Goal: Transaction & Acquisition: Purchase product/service

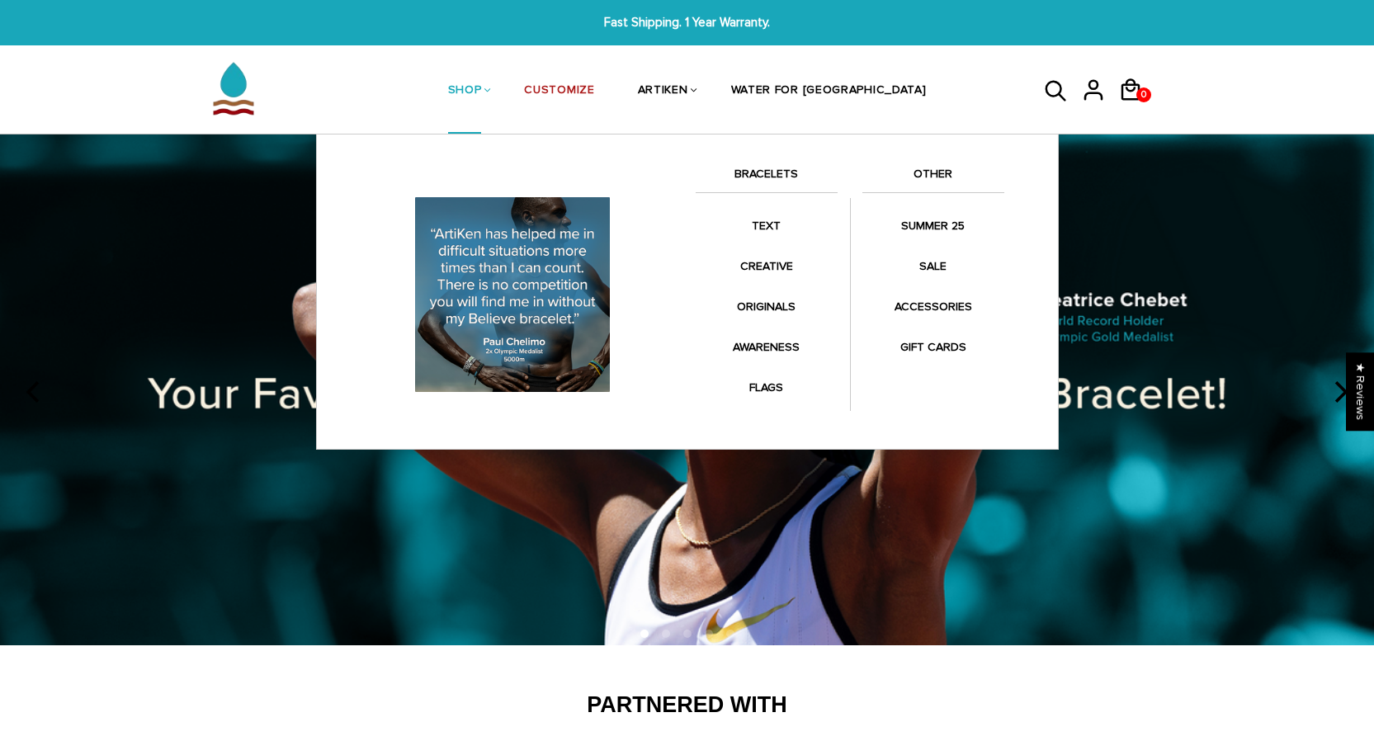
click at [740, 168] on link "BRACELETS" at bounding box center [767, 178] width 142 height 28
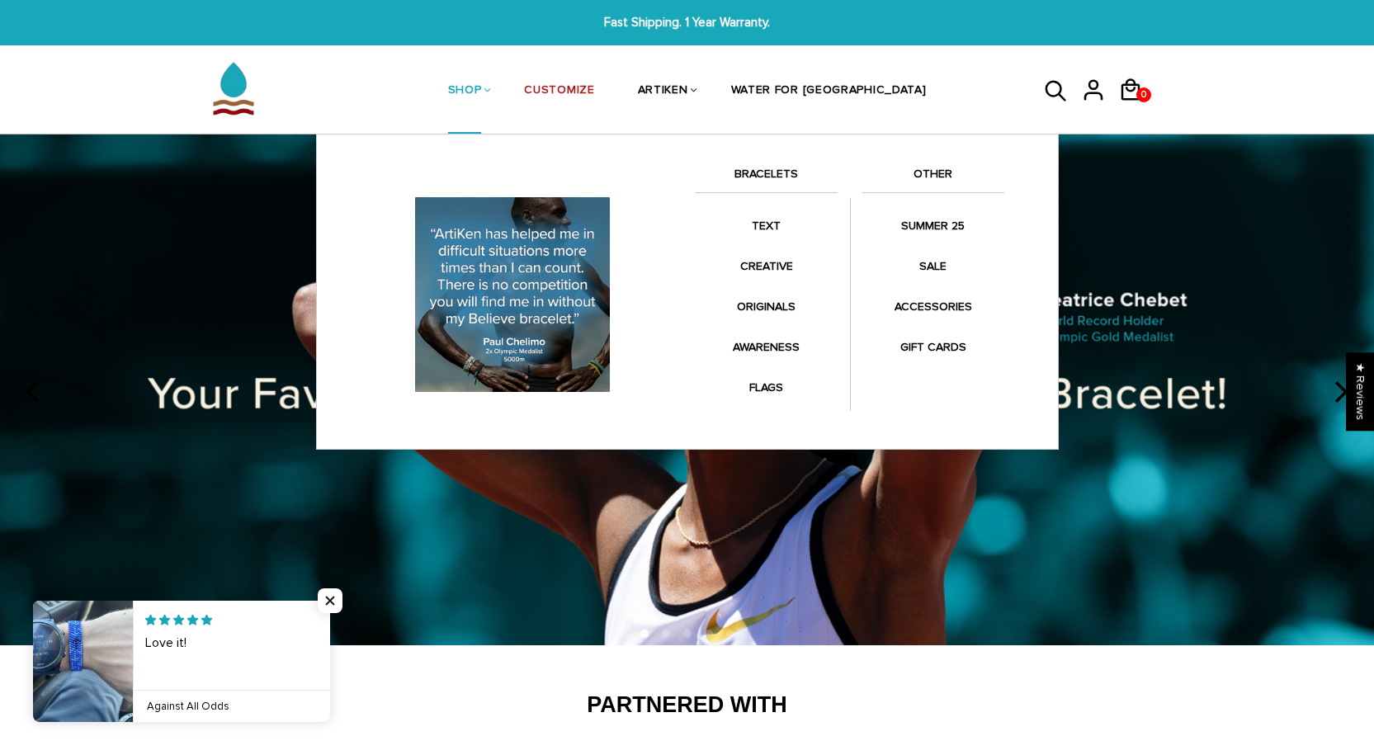
click at [779, 179] on link "BRACELETS" at bounding box center [767, 178] width 142 height 28
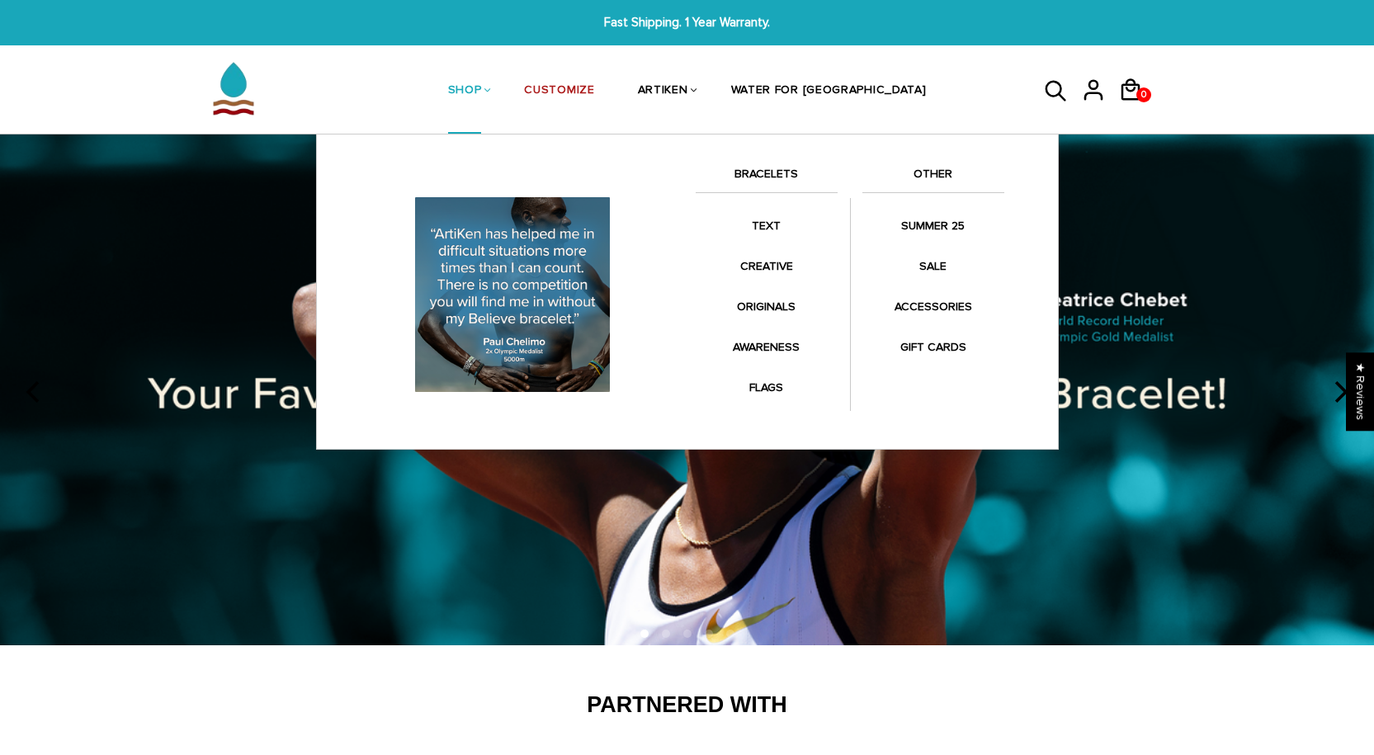
click at [782, 167] on link "BRACELETS" at bounding box center [767, 178] width 142 height 28
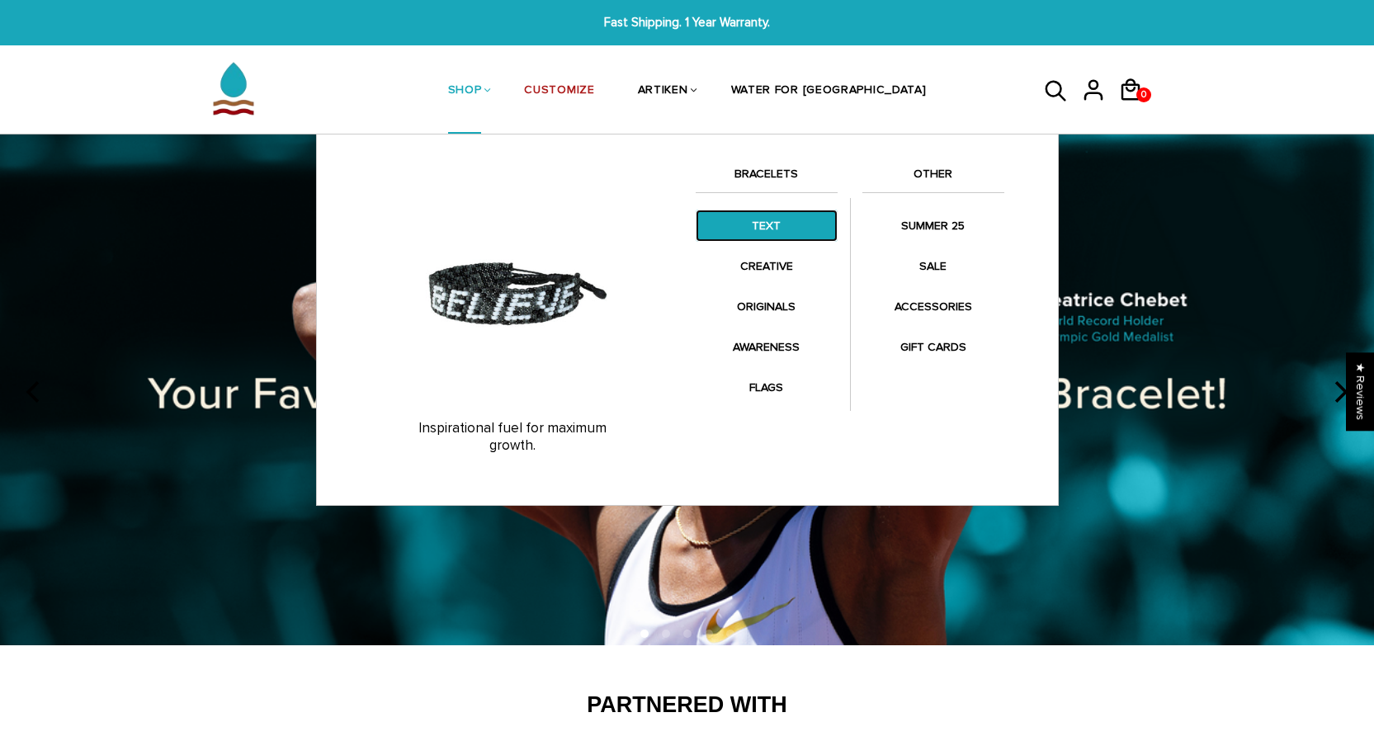
click at [787, 211] on link "TEXT" at bounding box center [767, 226] width 142 height 32
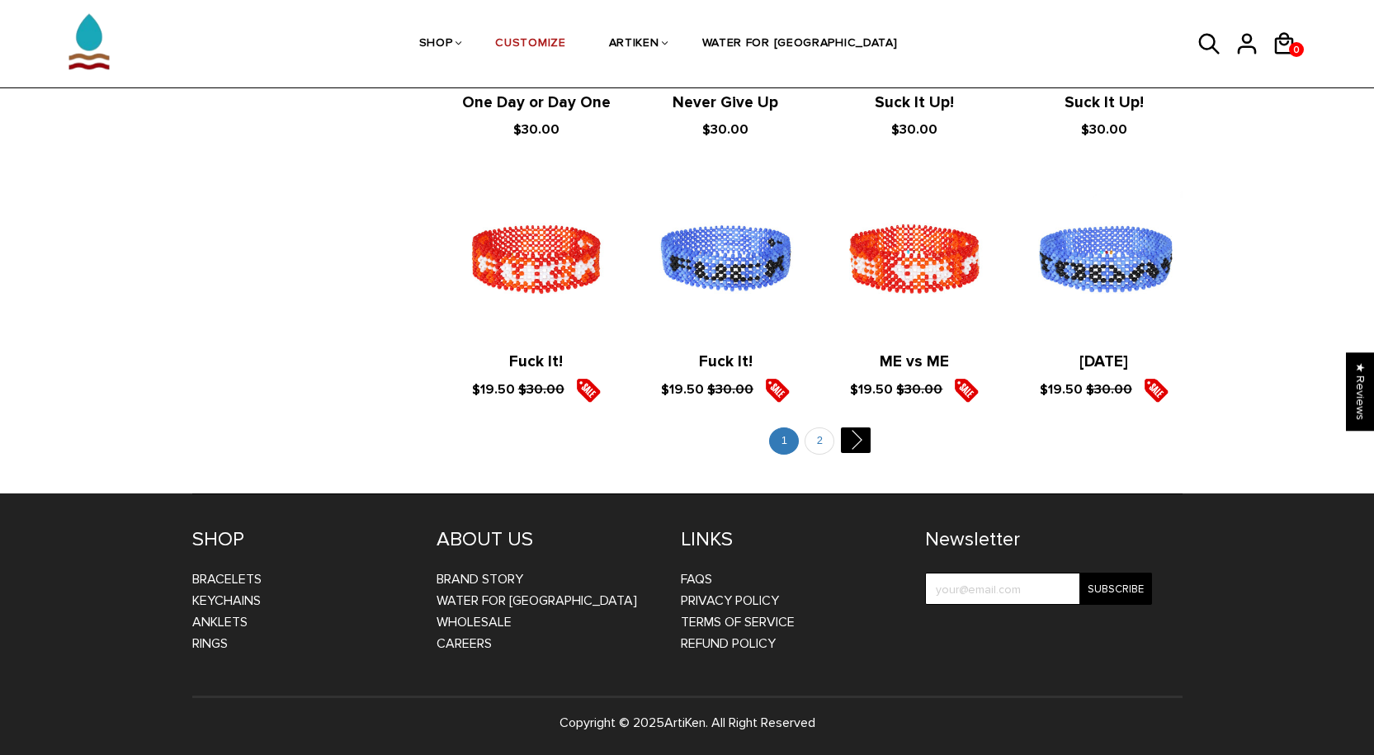
scroll to position [1832, 0]
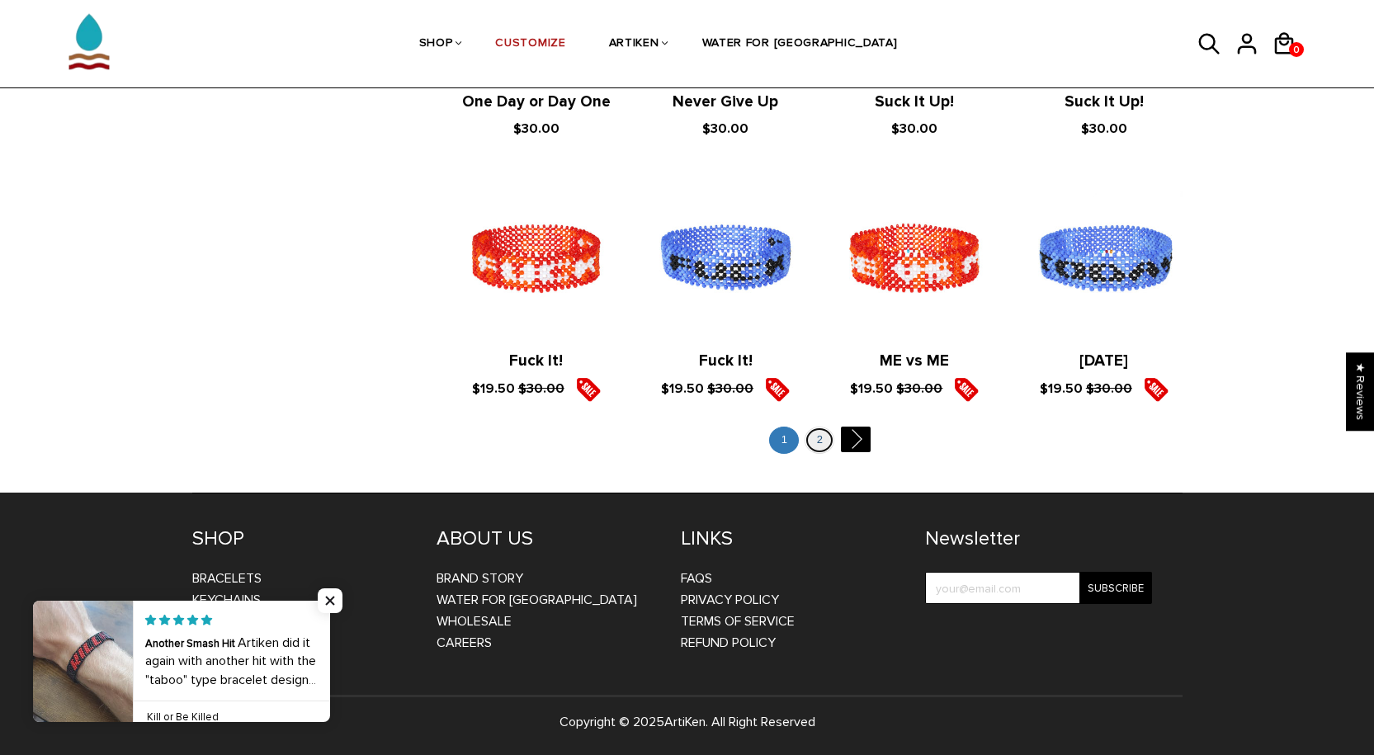
click at [823, 451] on link "2" at bounding box center [820, 440] width 30 height 27
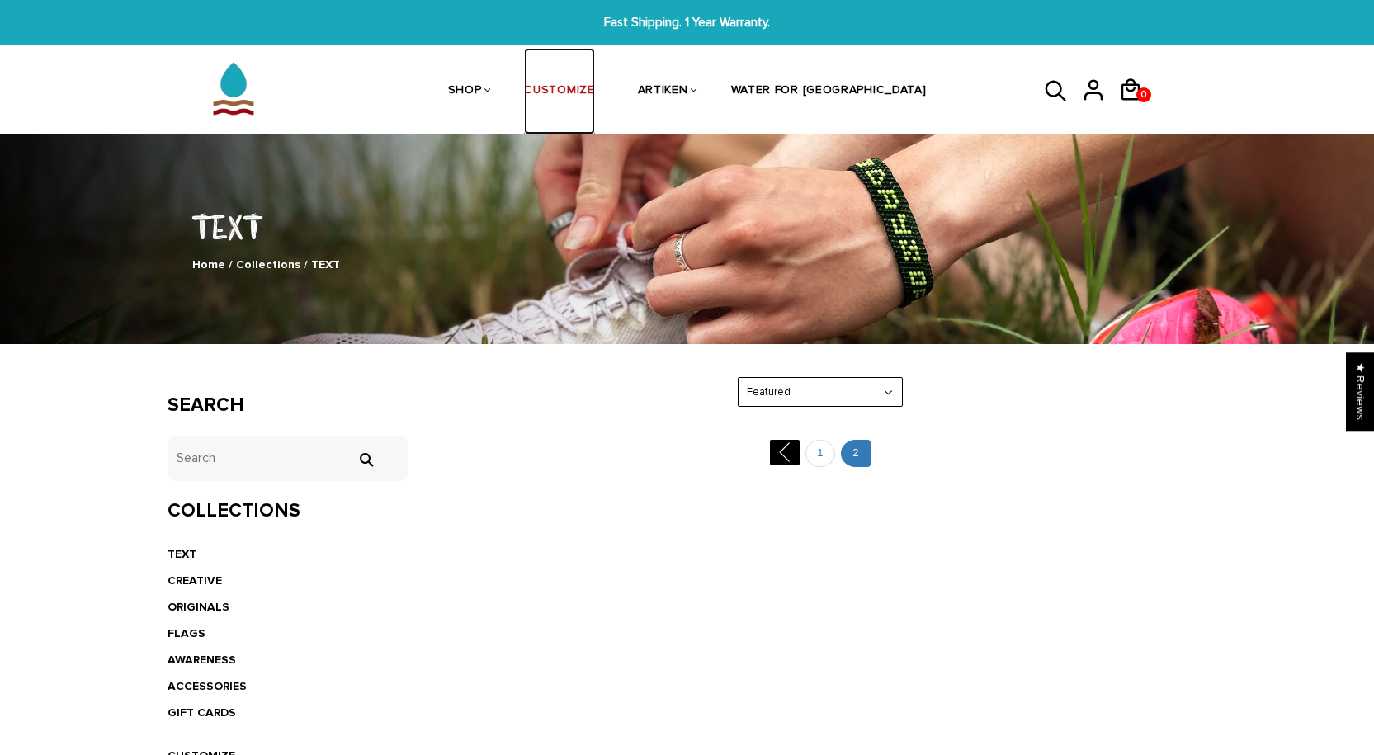
click at [594, 79] on link "CUSTOMIZE" at bounding box center [559, 91] width 70 height 87
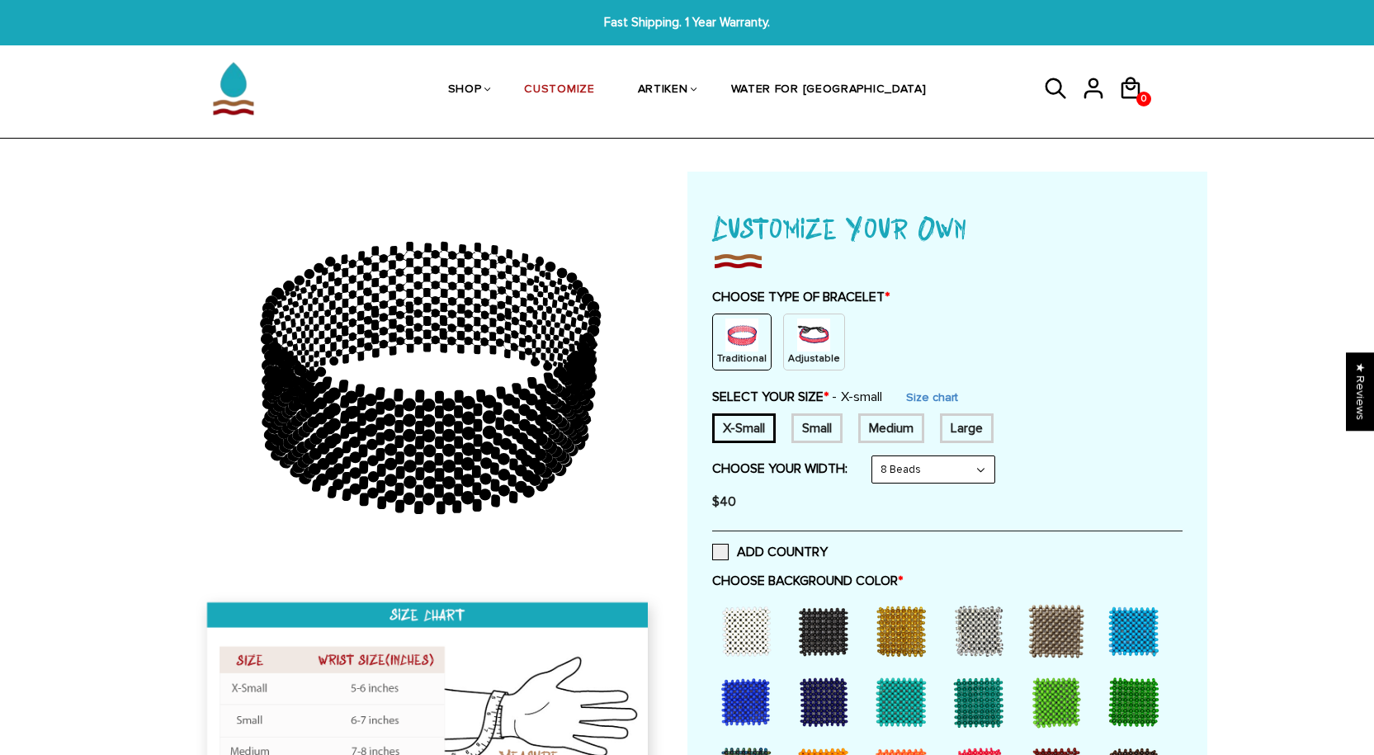
click at [797, 342] on img at bounding box center [813, 335] width 33 height 33
click at [814, 336] on img at bounding box center [813, 335] width 33 height 33
click at [901, 443] on div "Medium" at bounding box center [891, 429] width 66 height 30
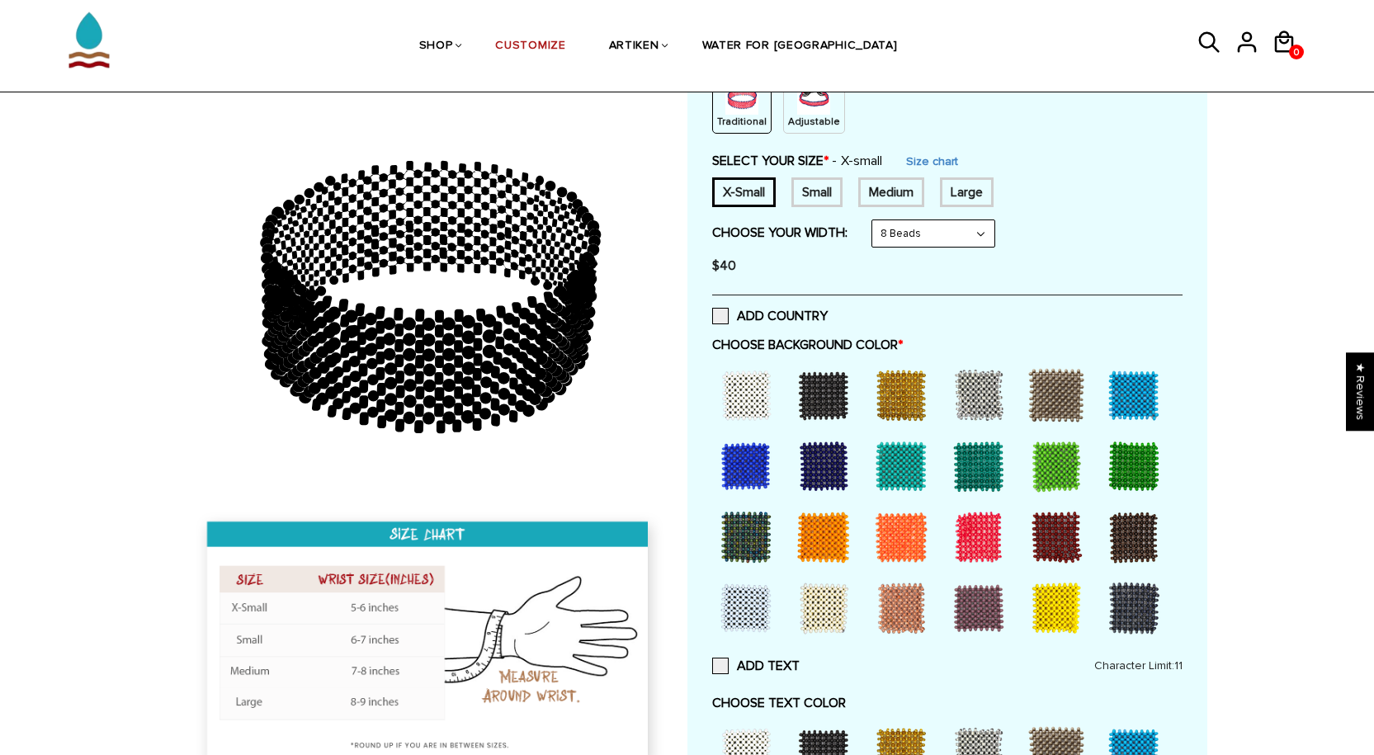
scroll to position [330, 0]
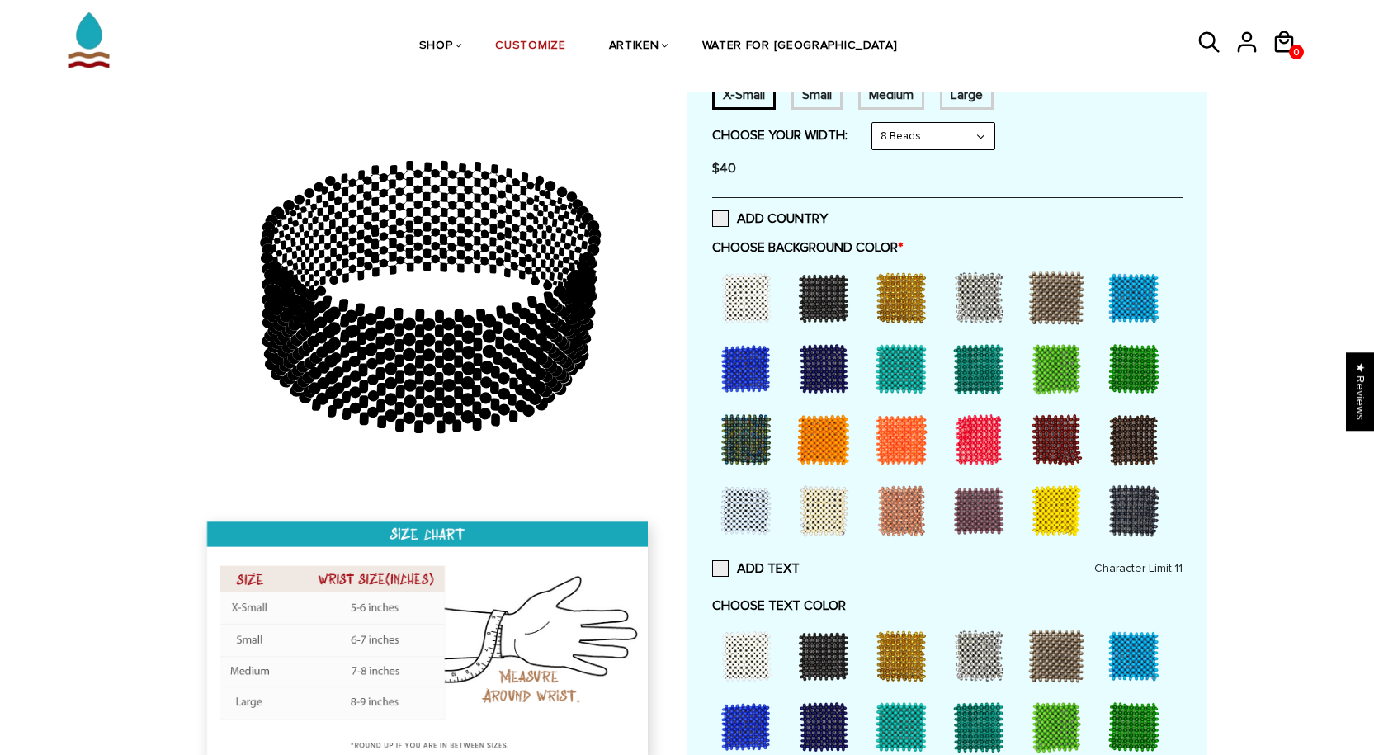
click at [1034, 402] on div at bounding box center [1057, 369] width 66 height 66
click at [919, 149] on select "8 Beads 6 Beads 10 Beads" at bounding box center [933, 136] width 122 height 26
select select "10-beads"
click at [876, 149] on select "8 Beads 6 Beads 10 Beads" at bounding box center [933, 136] width 122 height 26
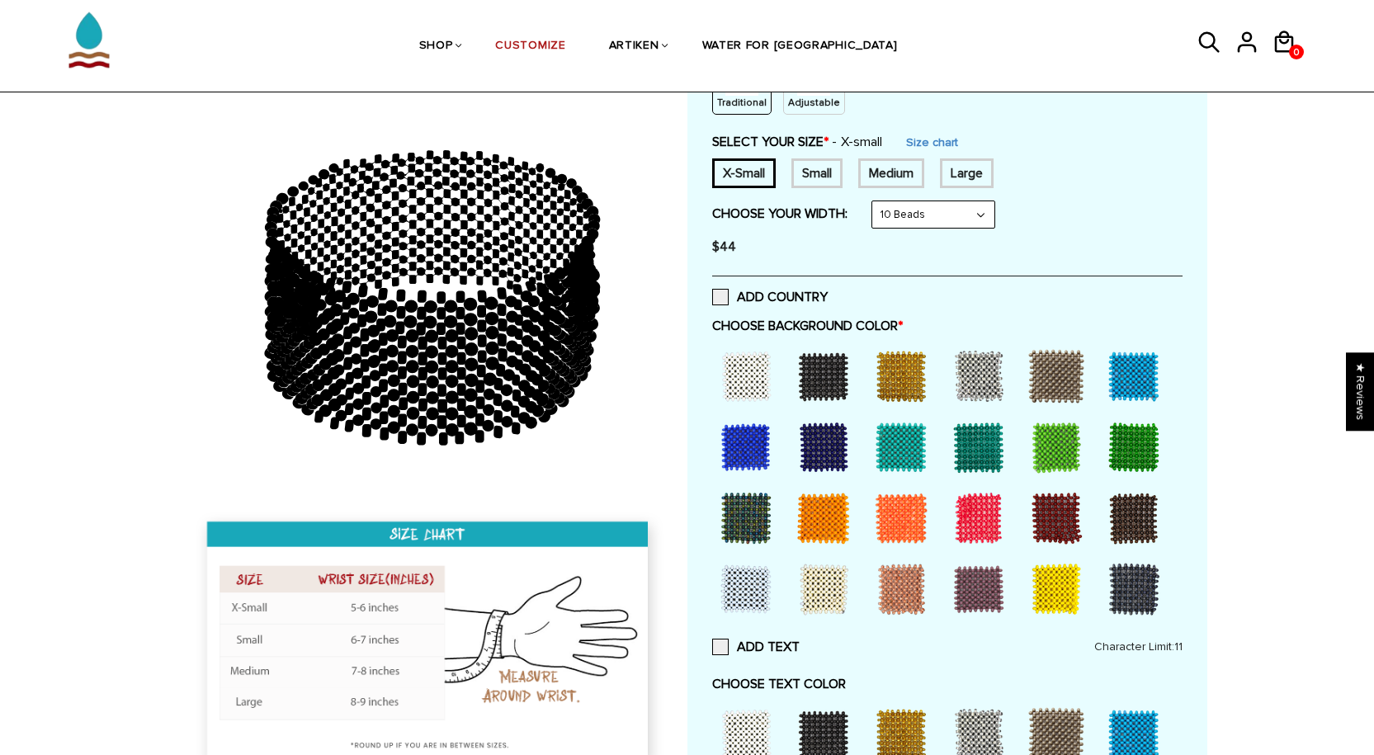
scroll to position [165, 0]
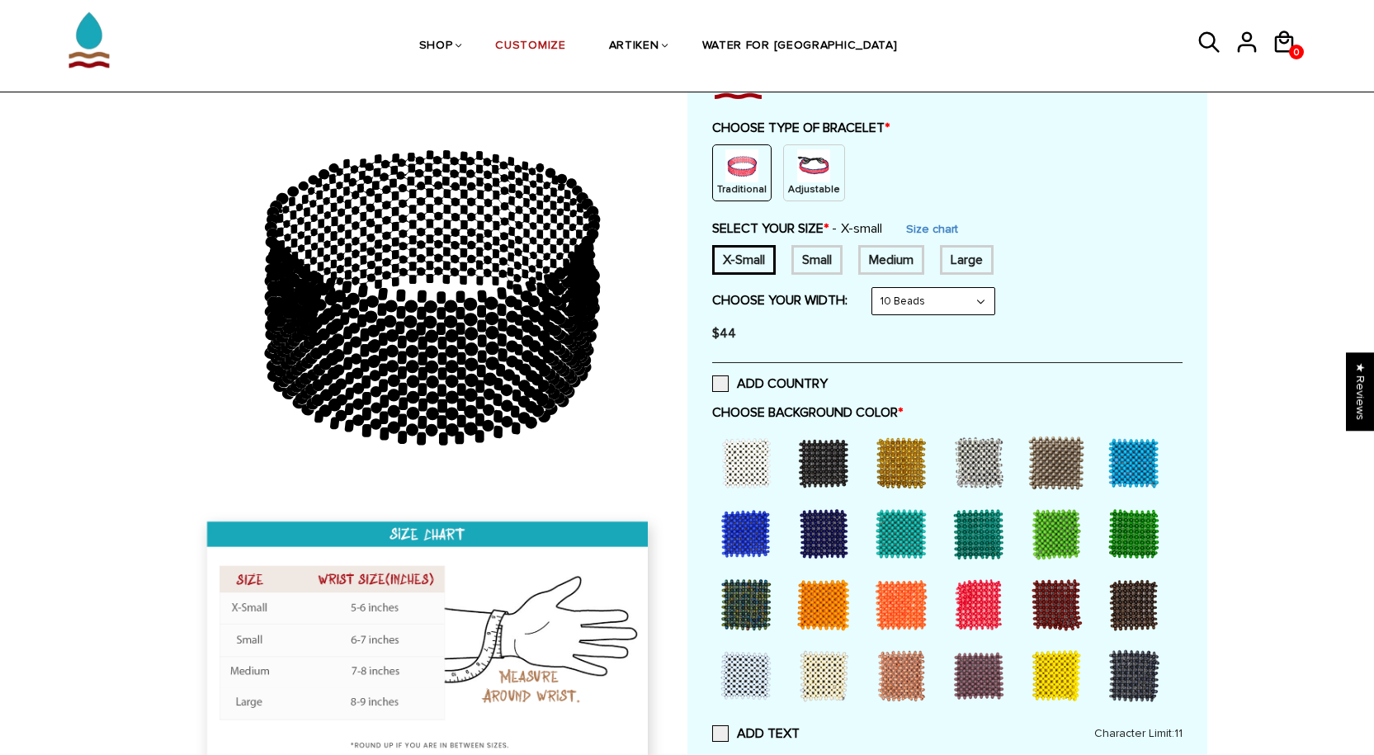
click at [801, 176] on img at bounding box center [813, 165] width 33 height 33
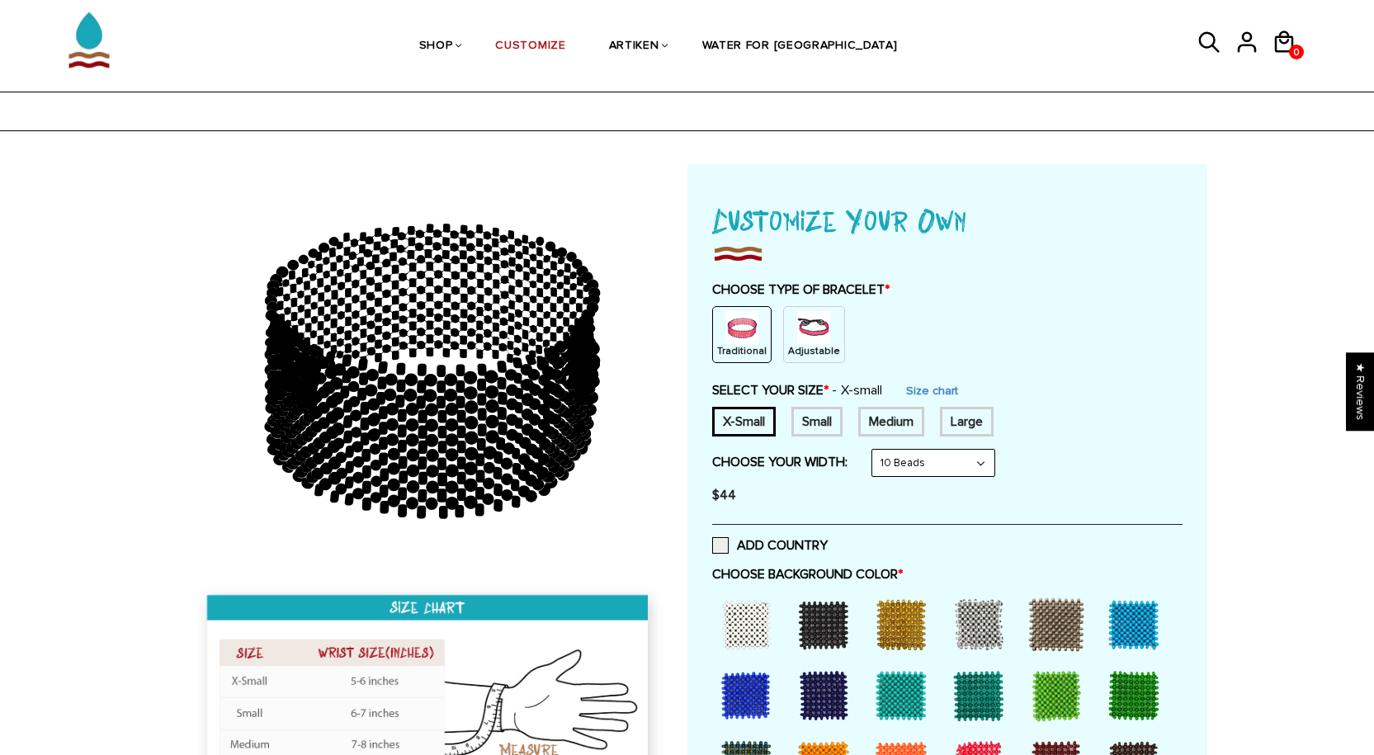
scroll to position [0, 0]
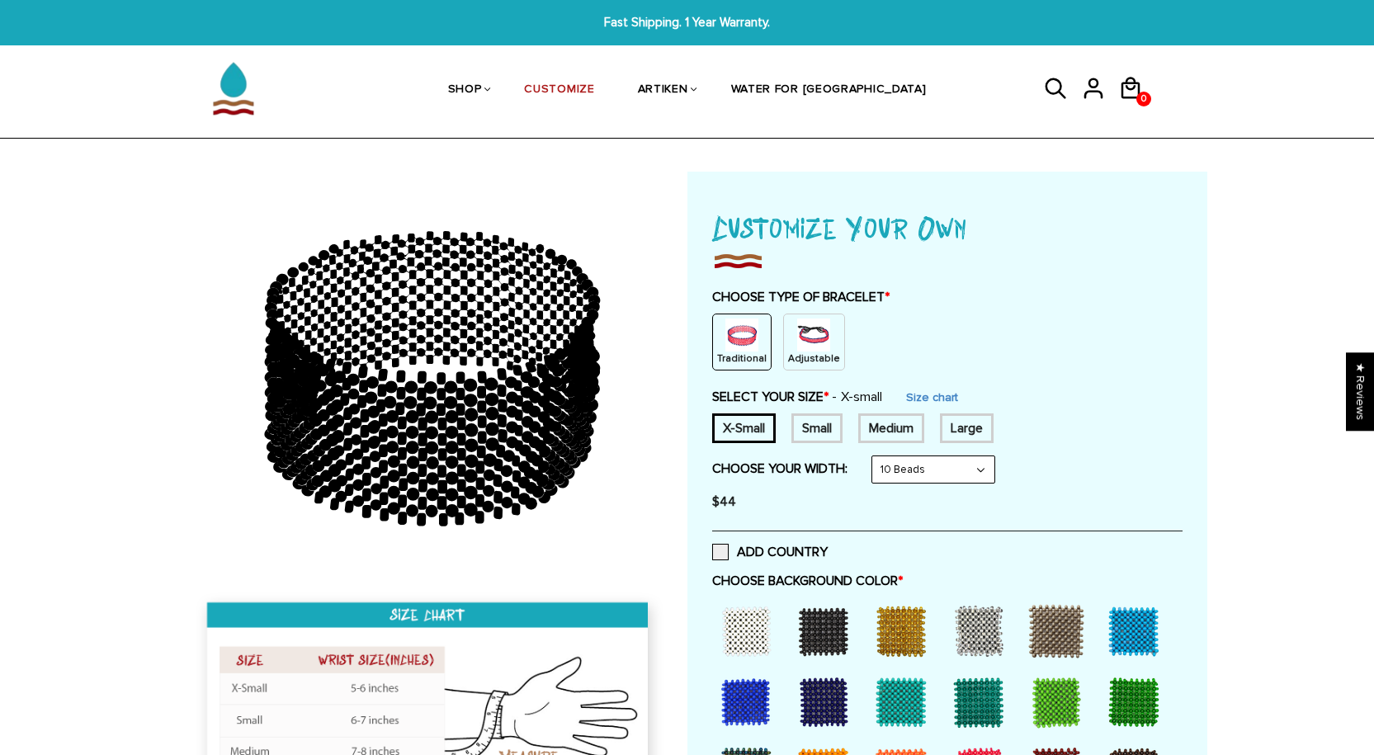
click at [797, 329] on img at bounding box center [813, 335] width 33 height 33
click at [862, 443] on div "Medium" at bounding box center [891, 429] width 66 height 30
click at [870, 443] on div "Medium" at bounding box center [891, 429] width 66 height 30
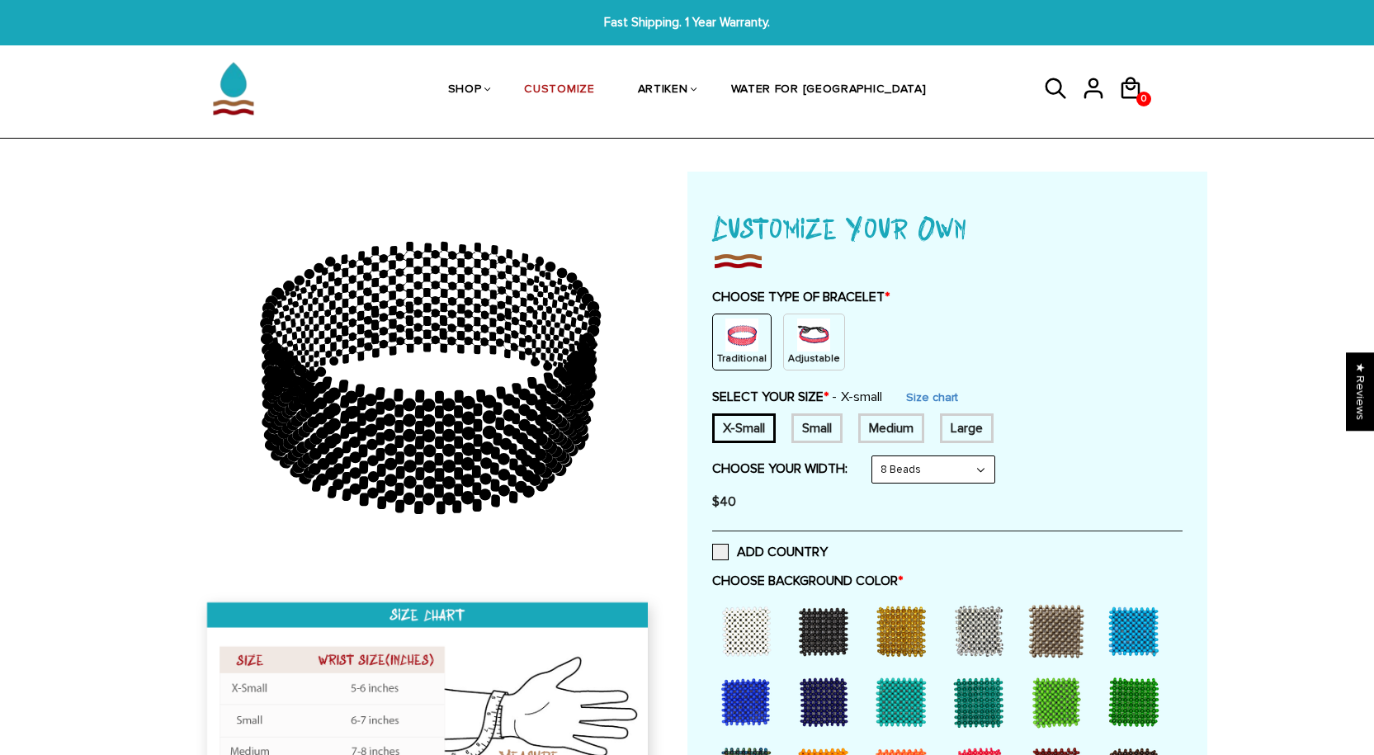
click at [787, 371] on div "Adjustable" at bounding box center [814, 342] width 62 height 57
click at [799, 365] on div "Adjustable" at bounding box center [814, 342] width 62 height 57
click at [866, 443] on div "Medium" at bounding box center [891, 429] width 66 height 30
click at [894, 483] on select "8 Beads 6 Beads 10 Beads" at bounding box center [933, 469] width 122 height 26
click at [876, 483] on select "8 Beads 6 Beads 10 Beads" at bounding box center [933, 469] width 122 height 26
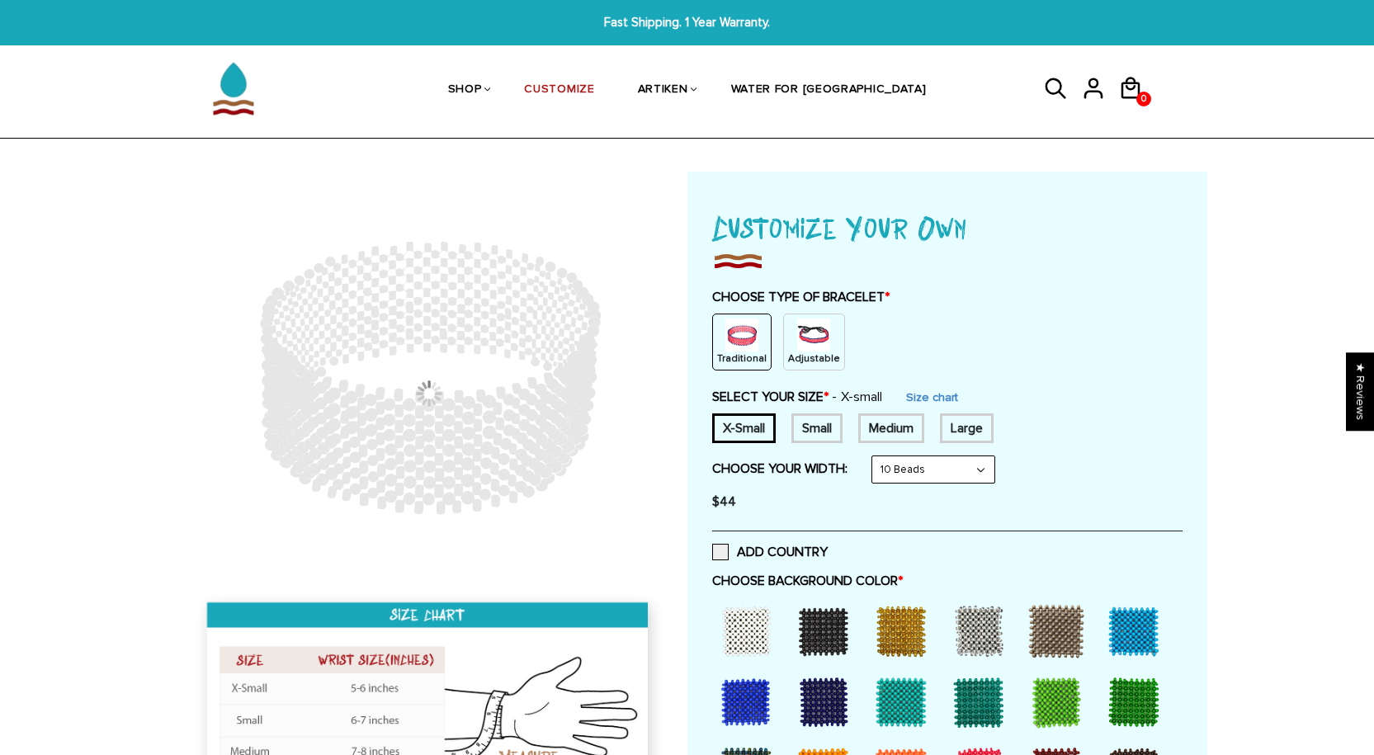
click at [898, 483] on select "8 Beads 6 Beads 10 Beads" at bounding box center [933, 469] width 122 height 26
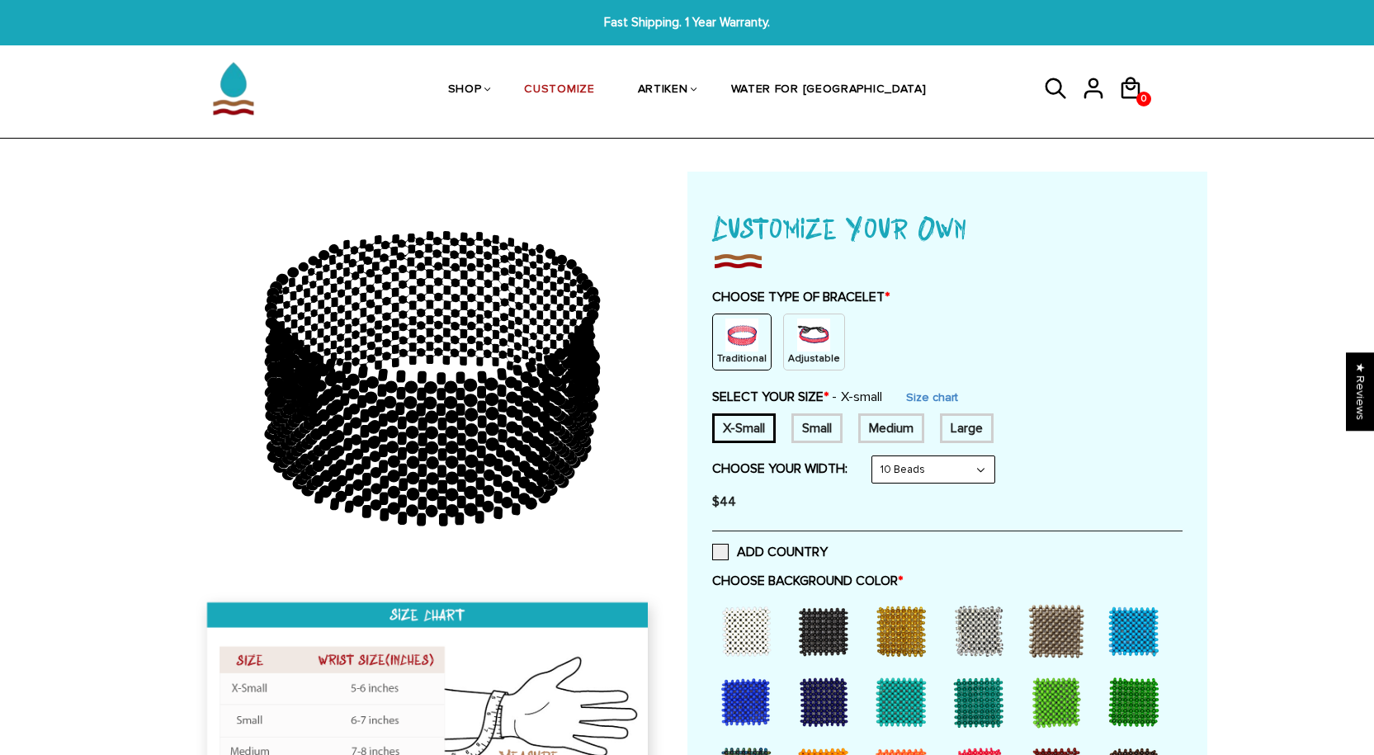
select select "6-beads"
click at [876, 483] on select "8 Beads 6 Beads 10 Beads" at bounding box center [933, 469] width 122 height 26
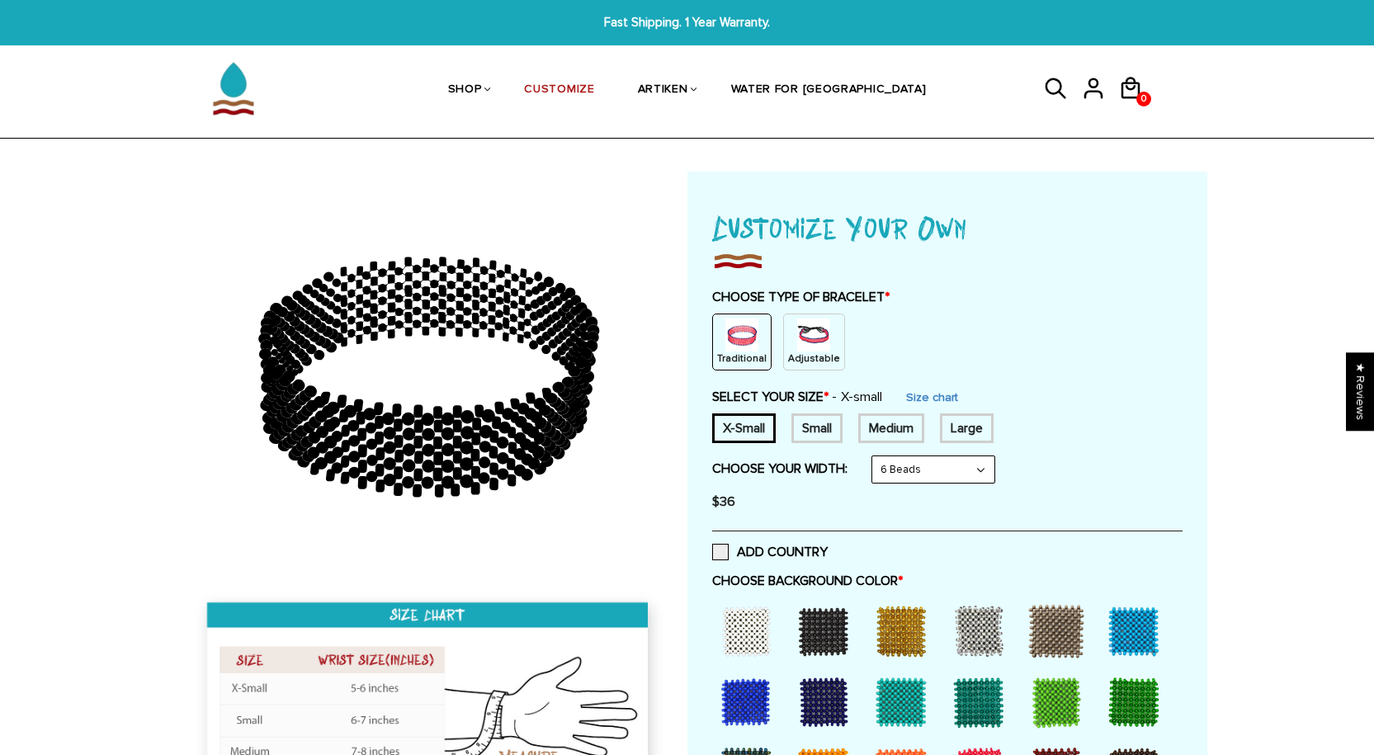
click at [796, 360] on div "Adjustable" at bounding box center [814, 342] width 62 height 57
click at [881, 443] on div "Medium" at bounding box center [891, 429] width 66 height 30
click at [875, 443] on div "Medium" at bounding box center [891, 429] width 66 height 30
click at [839, 443] on div "Small" at bounding box center [817, 429] width 51 height 30
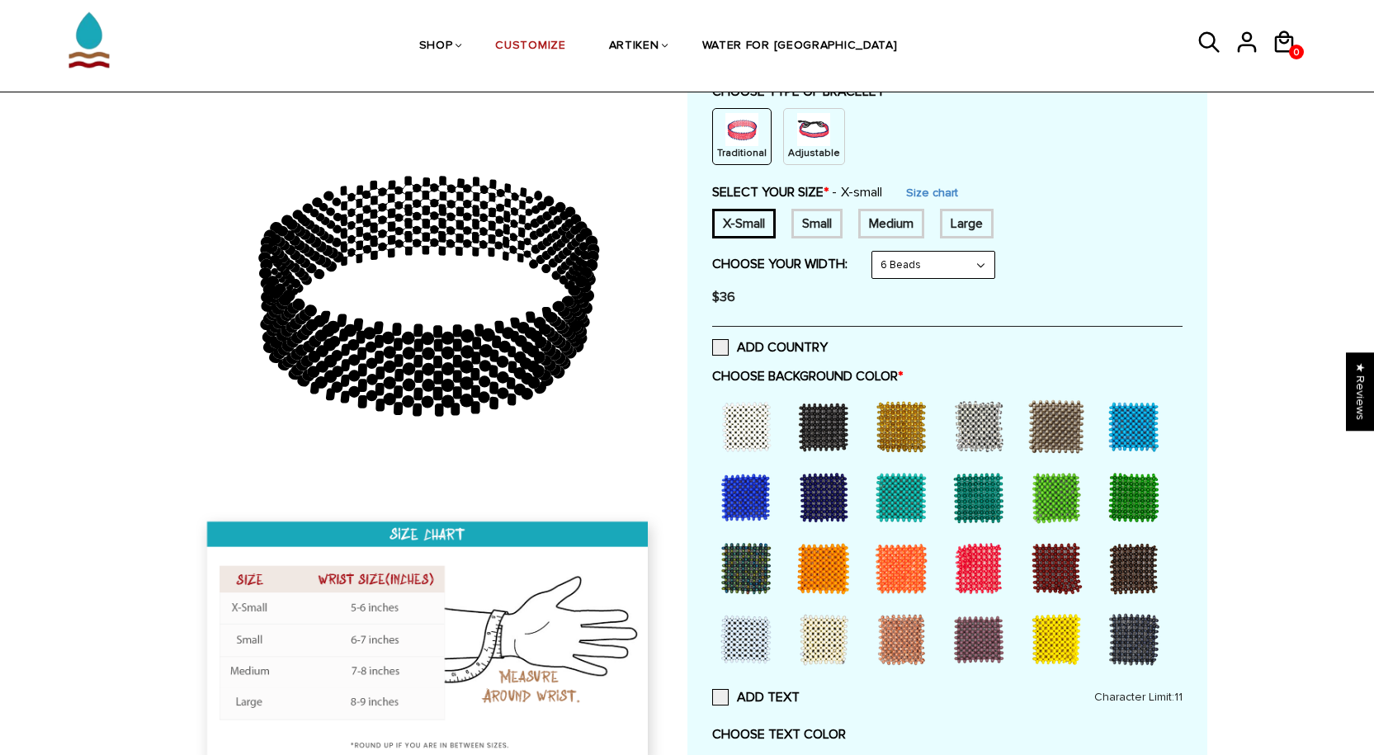
scroll to position [248, 0]
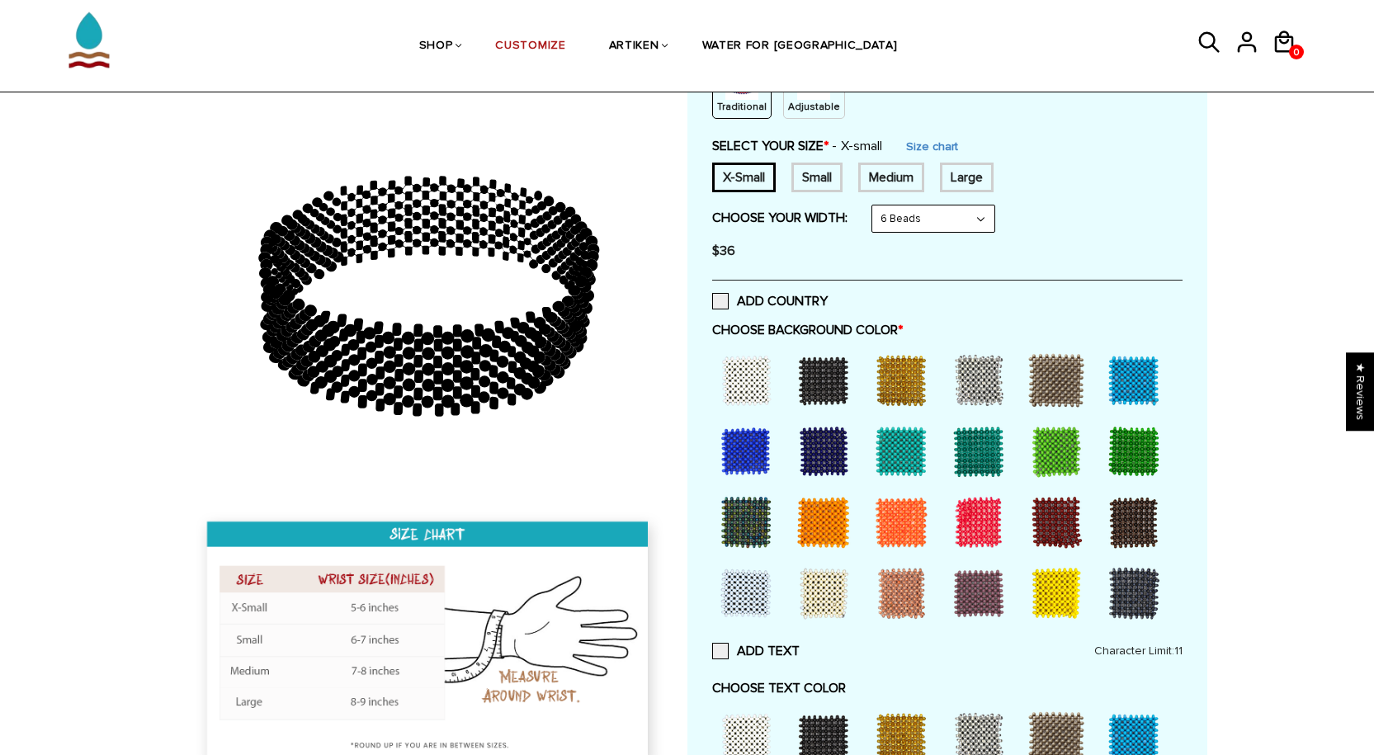
click at [1064, 485] on div at bounding box center [1057, 451] width 66 height 66
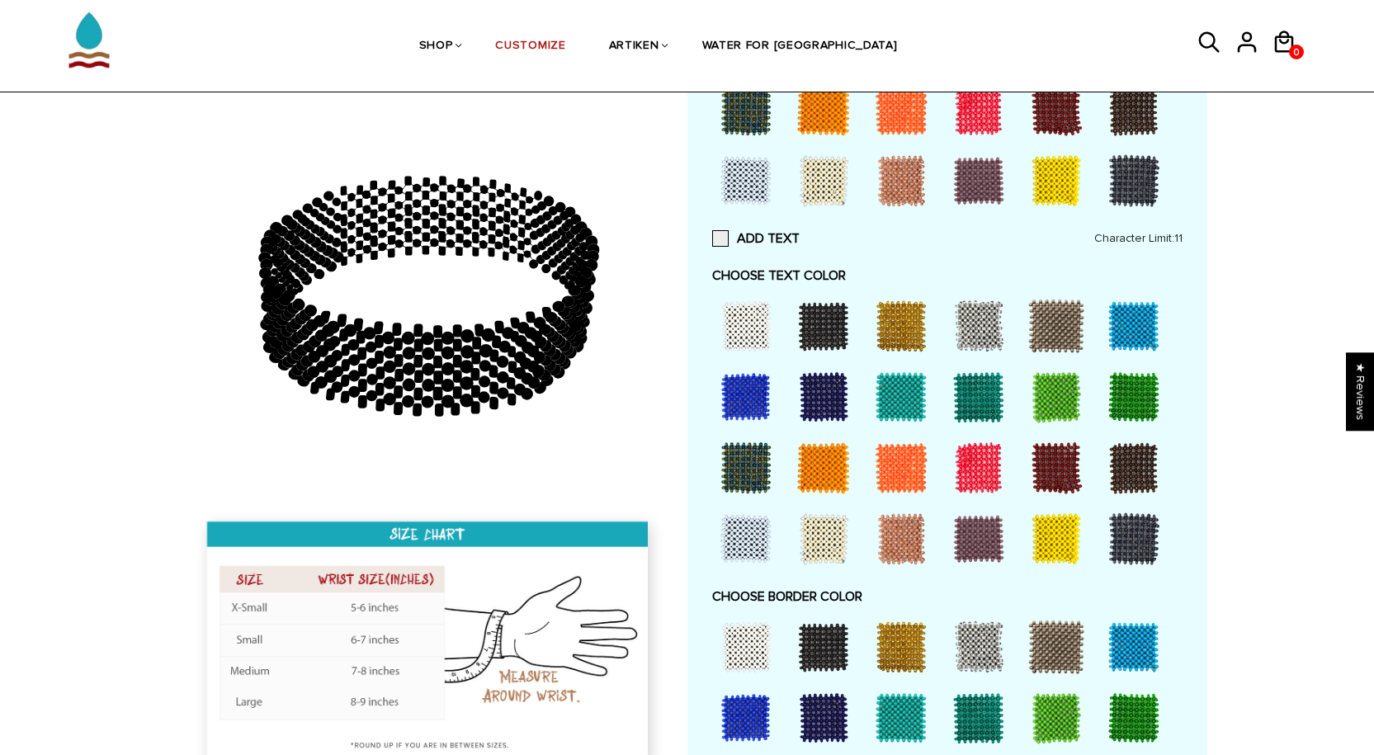
click at [705, 305] on div "Customize Your Own CHOOSE TYPE OF BRACELET * Traditional Adjustable Traditional…" at bounding box center [948, 323] width 520 height 1632
click at [721, 300] on div "Customize Your Own CHOOSE TYPE OF BRACELET * Traditional Adjustable Traditional…" at bounding box center [947, 326] width 470 height 1572
click at [718, 247] on span at bounding box center [720, 238] width 17 height 17
click at [800, 234] on input "ADD TEXT" at bounding box center [800, 234] width 0 height 0
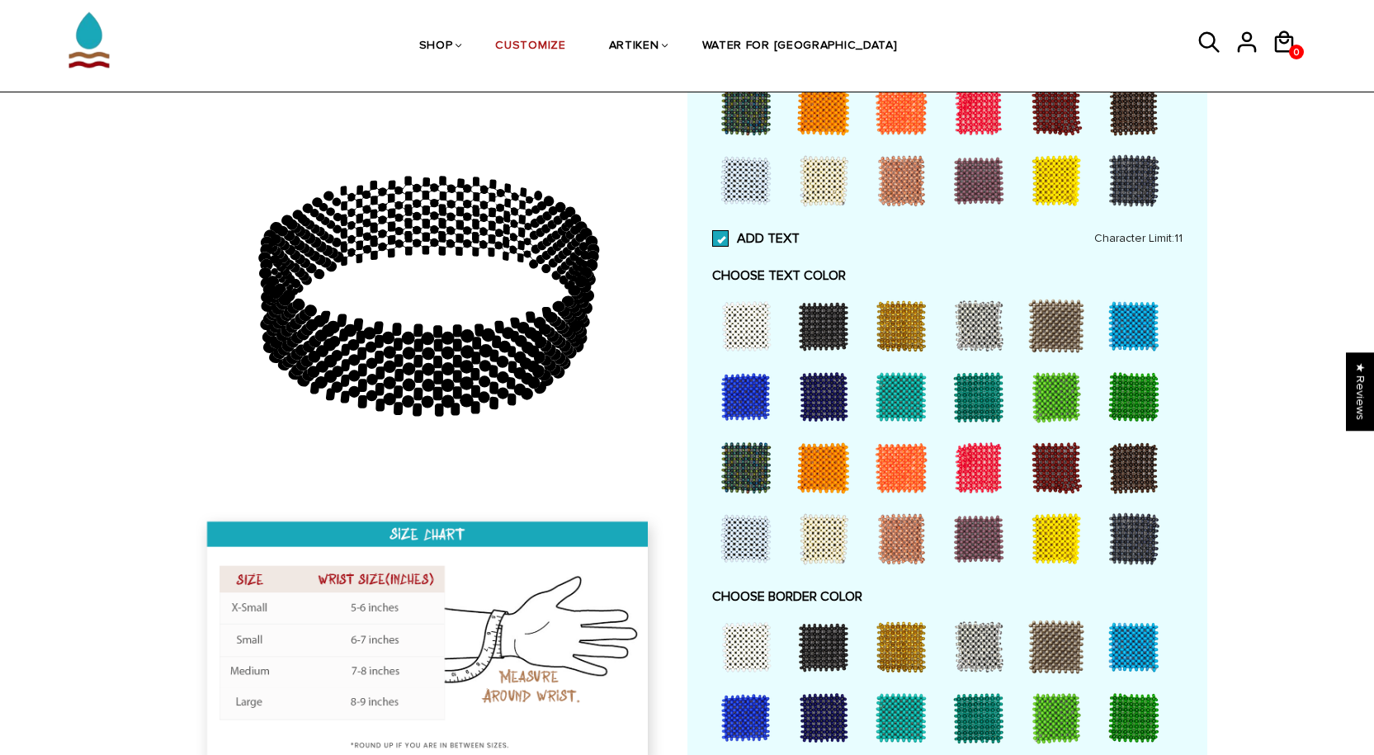
click at [749, 359] on div at bounding box center [746, 326] width 66 height 66
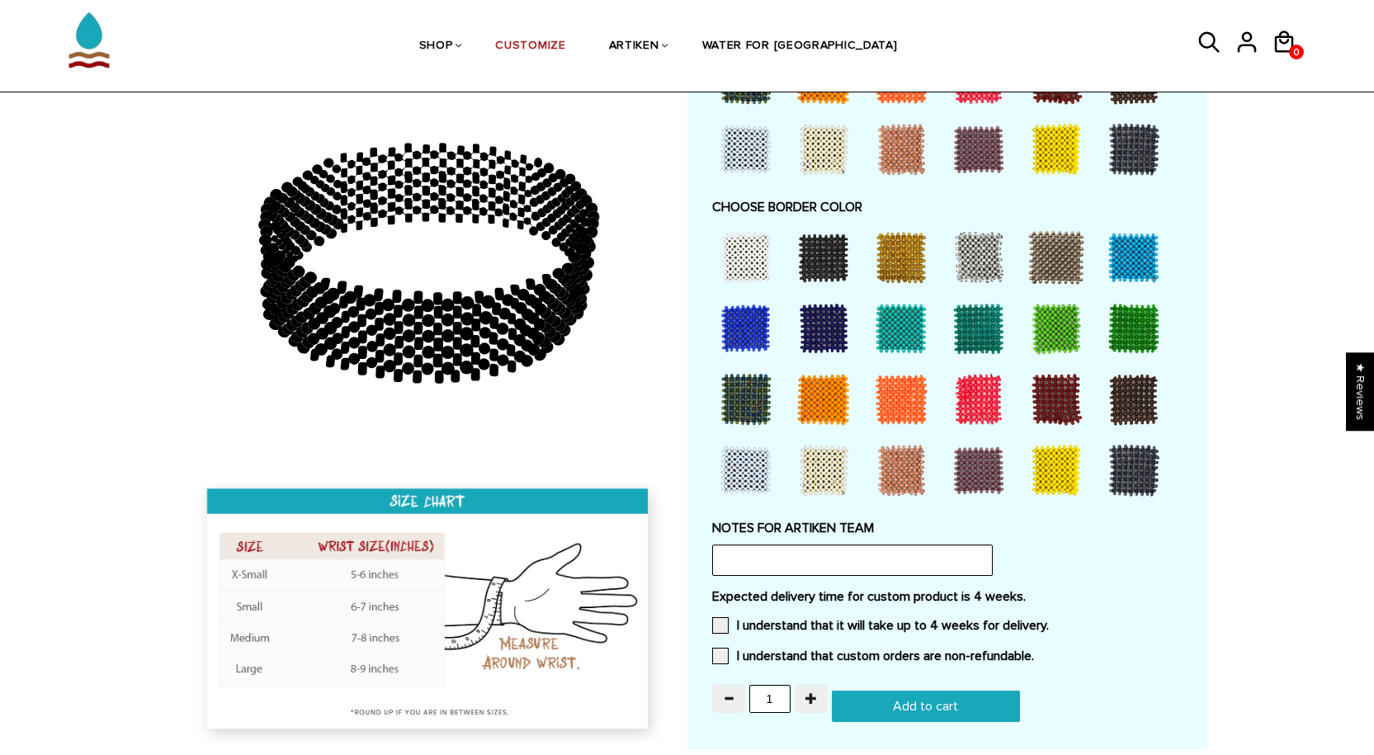
scroll to position [1073, 0]
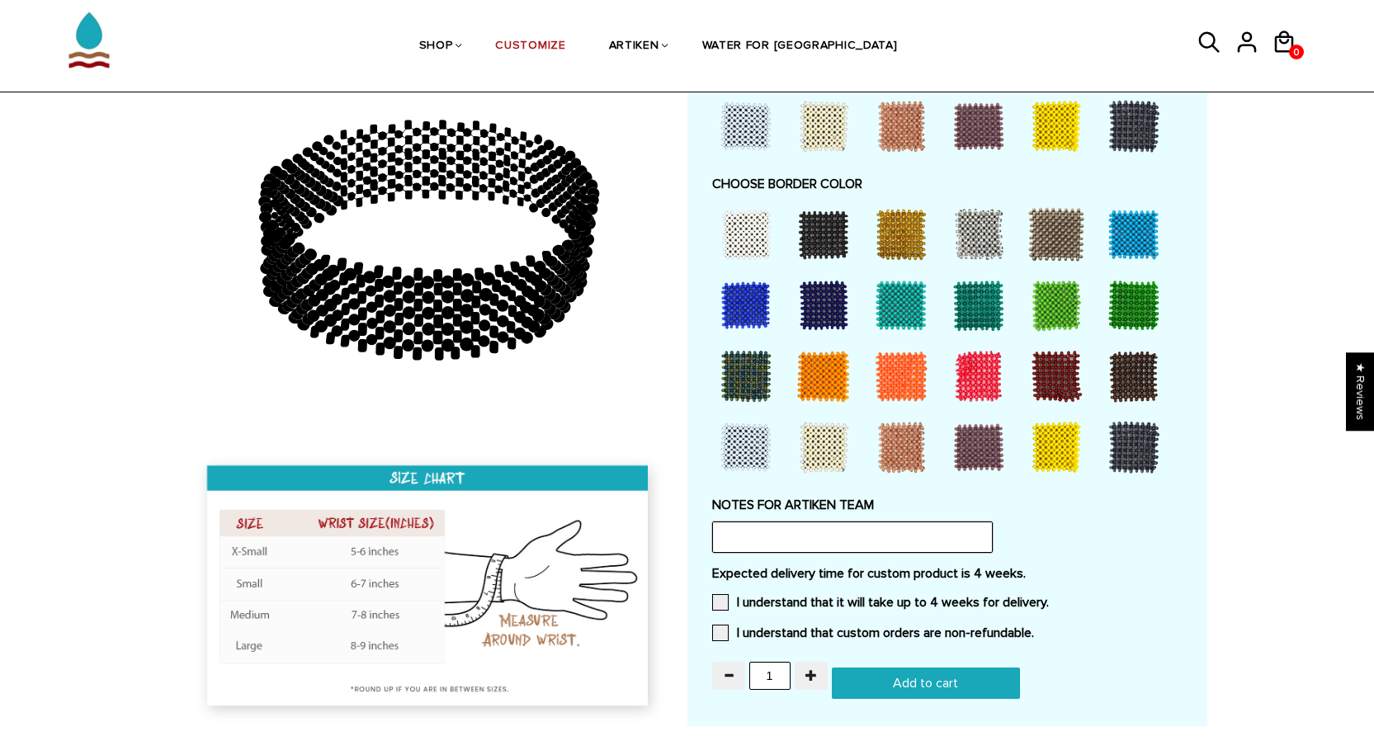
click at [861, 553] on input "text" at bounding box center [852, 537] width 281 height 31
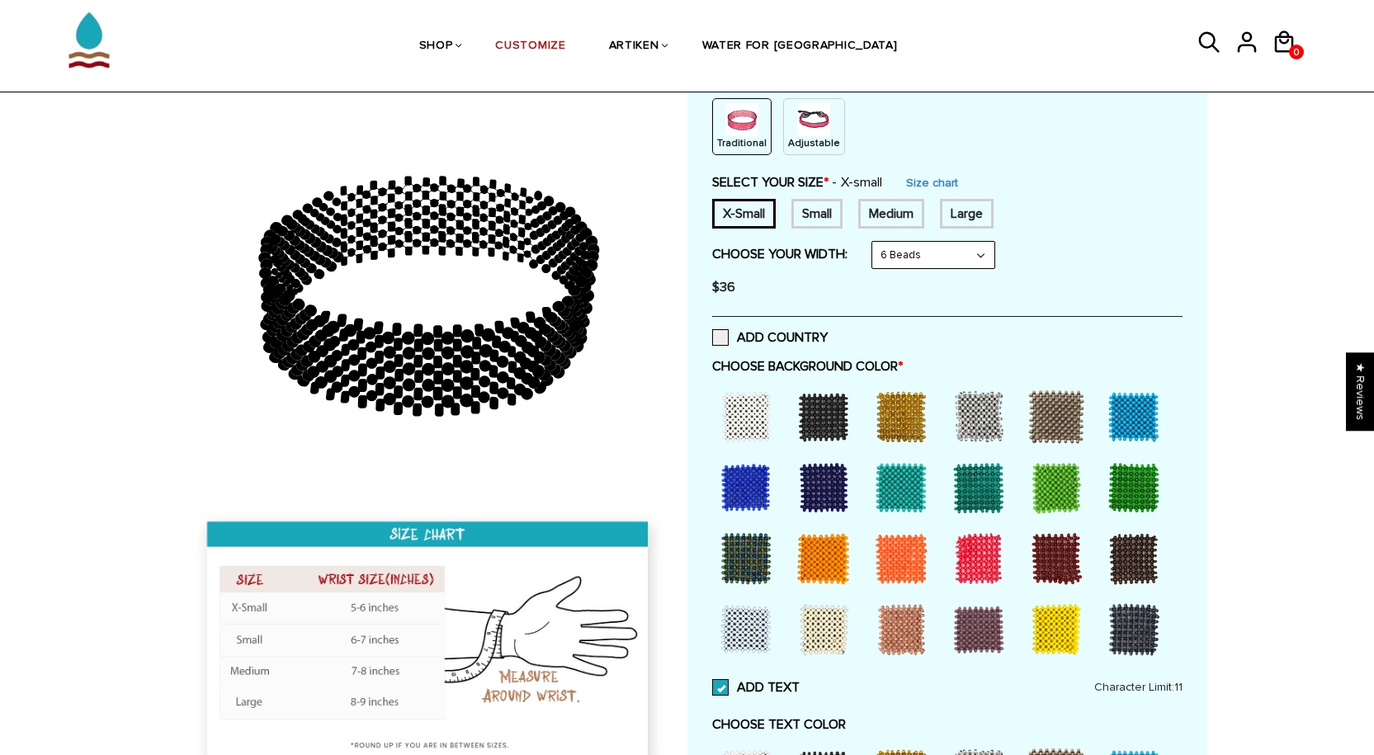
scroll to position [0, 0]
